Goal: Navigation & Orientation: Find specific page/section

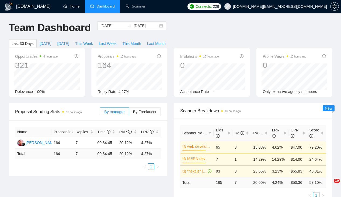
click at [70, 6] on link "Home" at bounding box center [71, 6] width 16 height 5
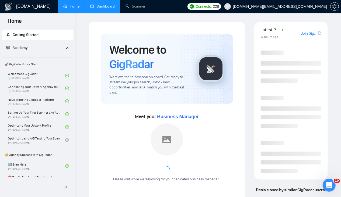
click at [100, 4] on link "Dashboard" at bounding box center [102, 6] width 25 height 5
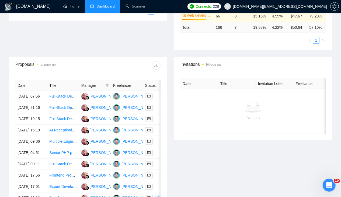
scroll to position [156, 0]
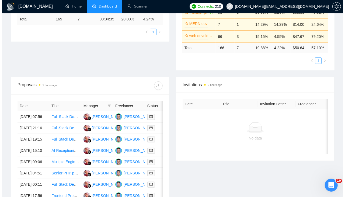
scroll to position [135, 0]
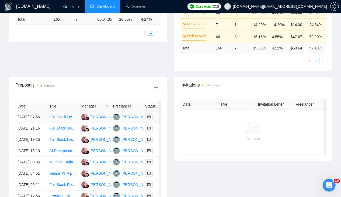
click at [31, 112] on td "[DATE] 07:56" at bounding box center [31, 117] width 32 height 11
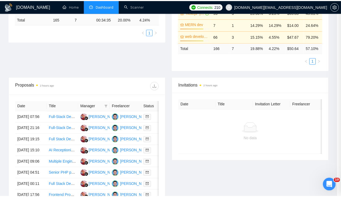
scroll to position [68, 0]
